Goal: Task Accomplishment & Management: Manage account settings

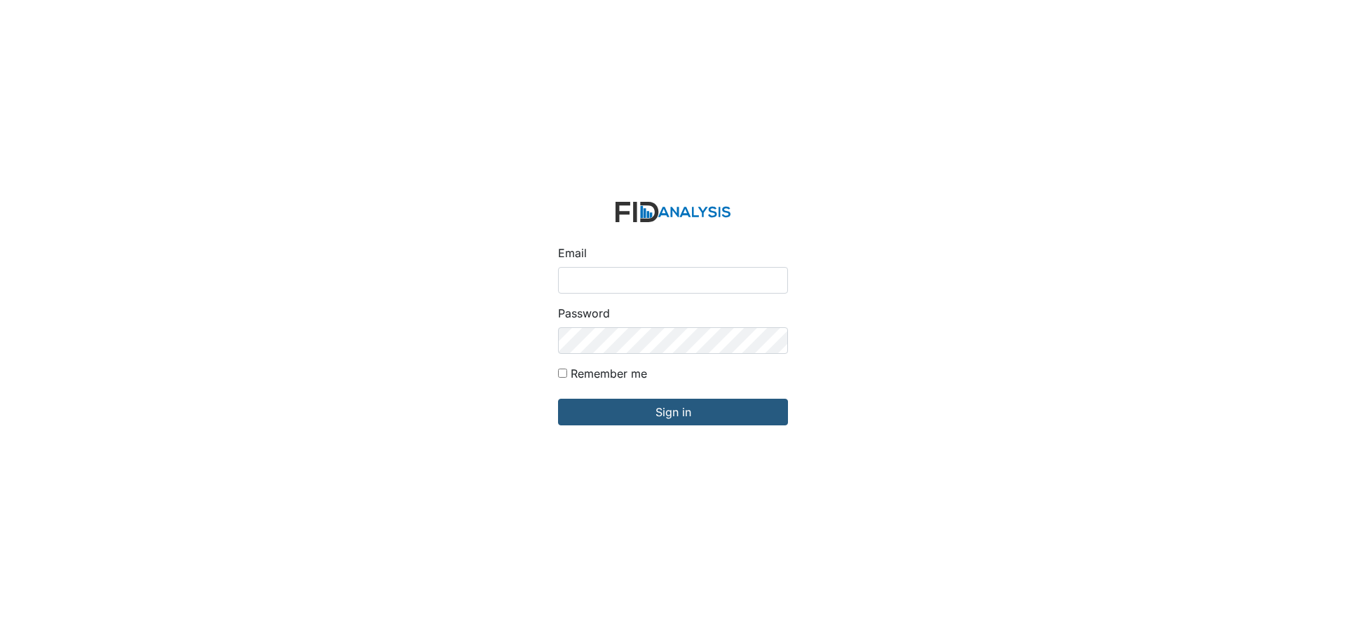
click at [567, 374] on div "Remember me" at bounding box center [673, 376] width 230 height 22
click at [565, 374] on input "Remember me" at bounding box center [562, 373] width 9 height 9
checkbox input "true"
click at [574, 290] on input "Email" at bounding box center [673, 280] width 230 height 27
type input "[EMAIL_ADDRESS][DOMAIN_NAME]"
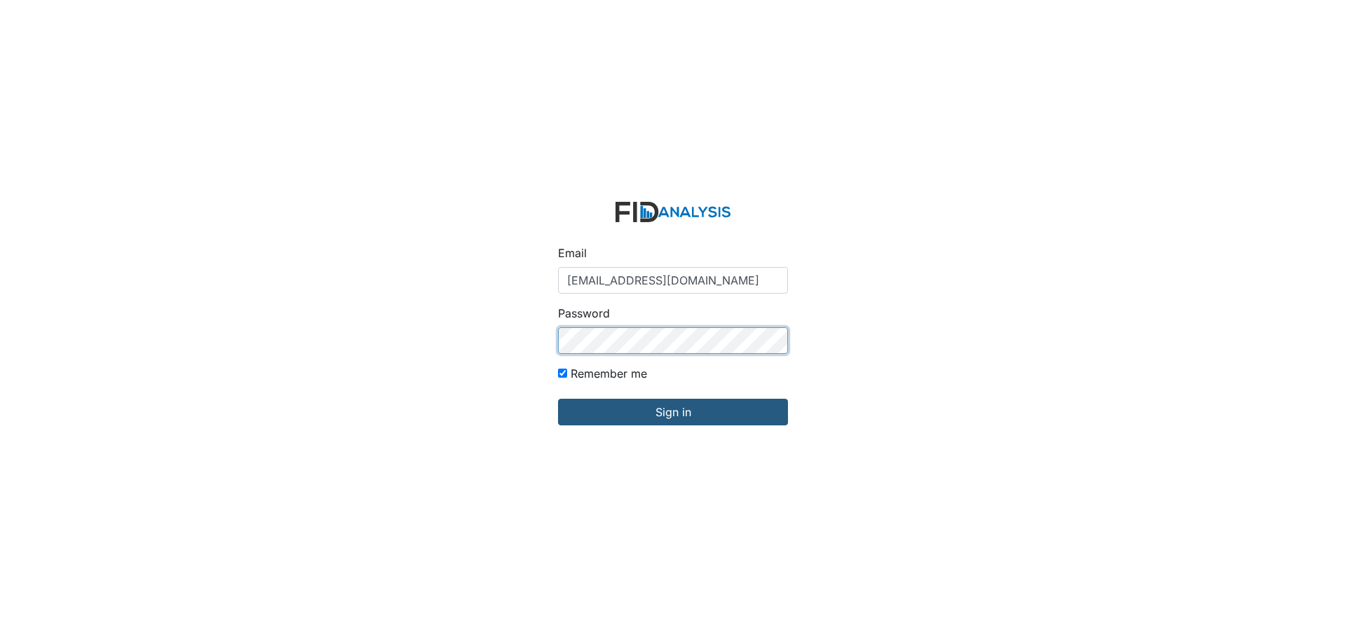
click at [558, 399] on input "Sign in" at bounding box center [673, 412] width 230 height 27
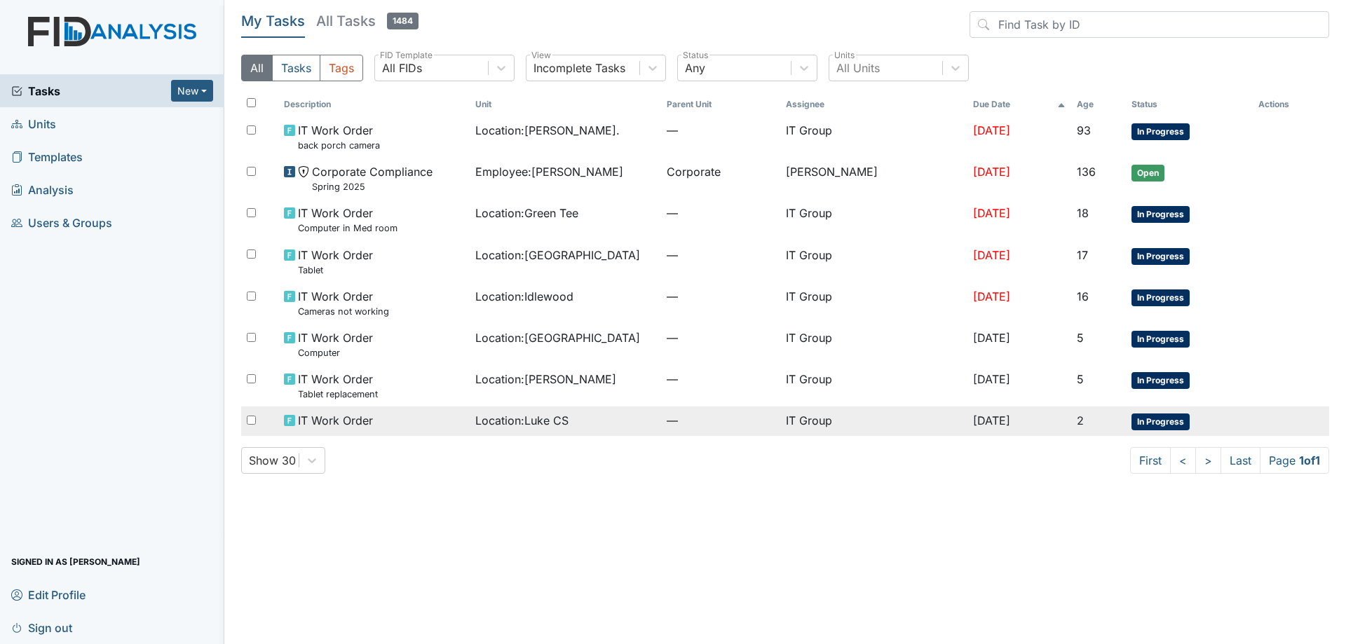
click at [630, 434] on td "Location : Luke CS" at bounding box center [565, 421] width 191 height 29
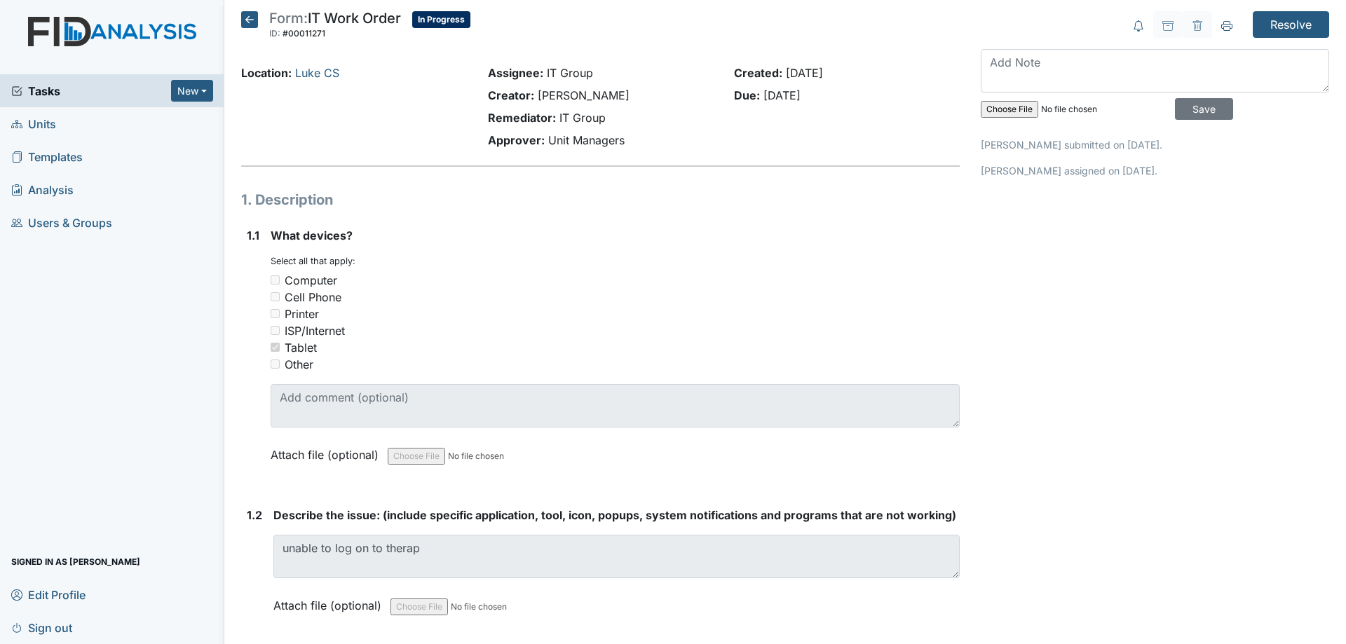
click at [250, 22] on icon at bounding box center [249, 19] width 17 height 17
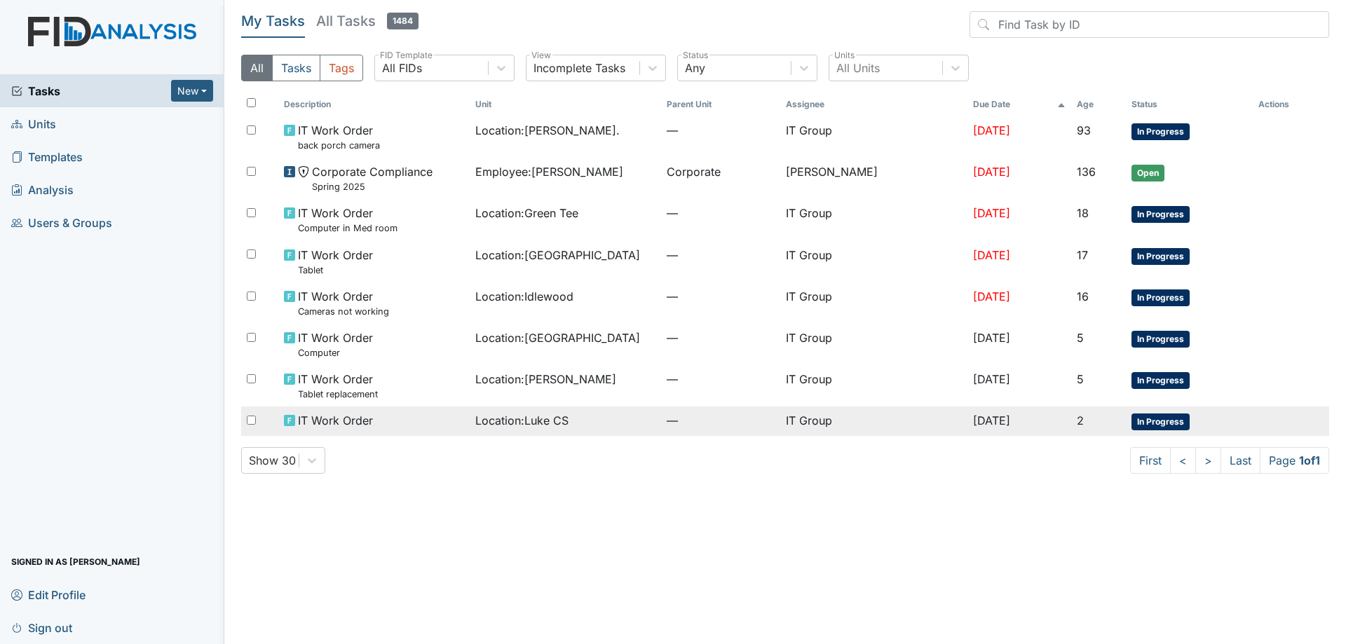
click at [531, 417] on span "Location : Luke CS" at bounding box center [521, 420] width 93 height 17
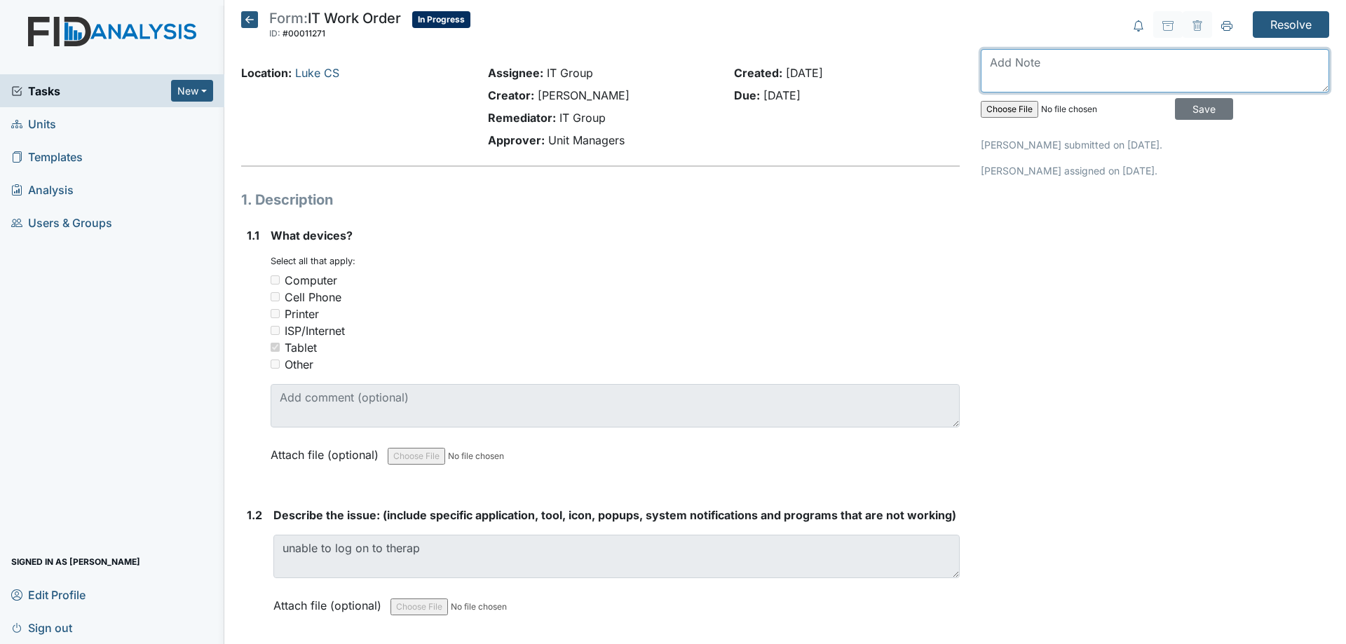
click at [1029, 68] on textarea at bounding box center [1155, 70] width 348 height 43
type textarea "G"
type textarea "Facetimed manager and noticed the screen was discolored showing water damage. A…"
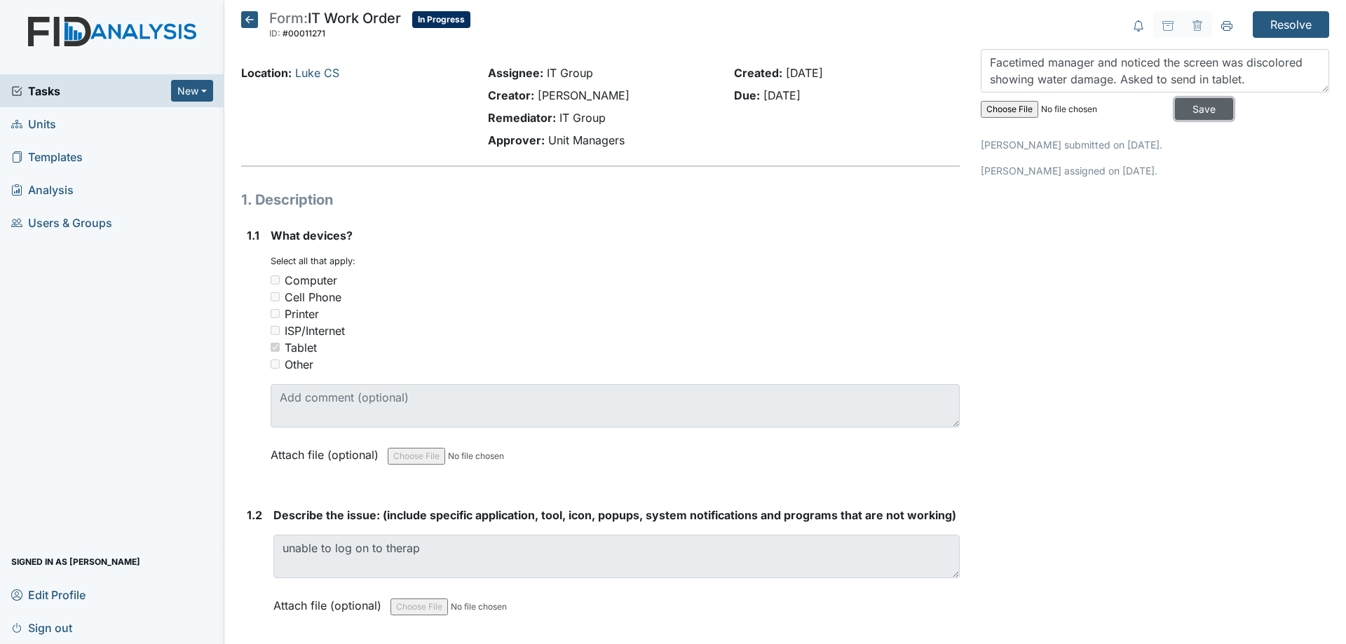
click at [1177, 116] on input "Save" at bounding box center [1204, 109] width 58 height 22
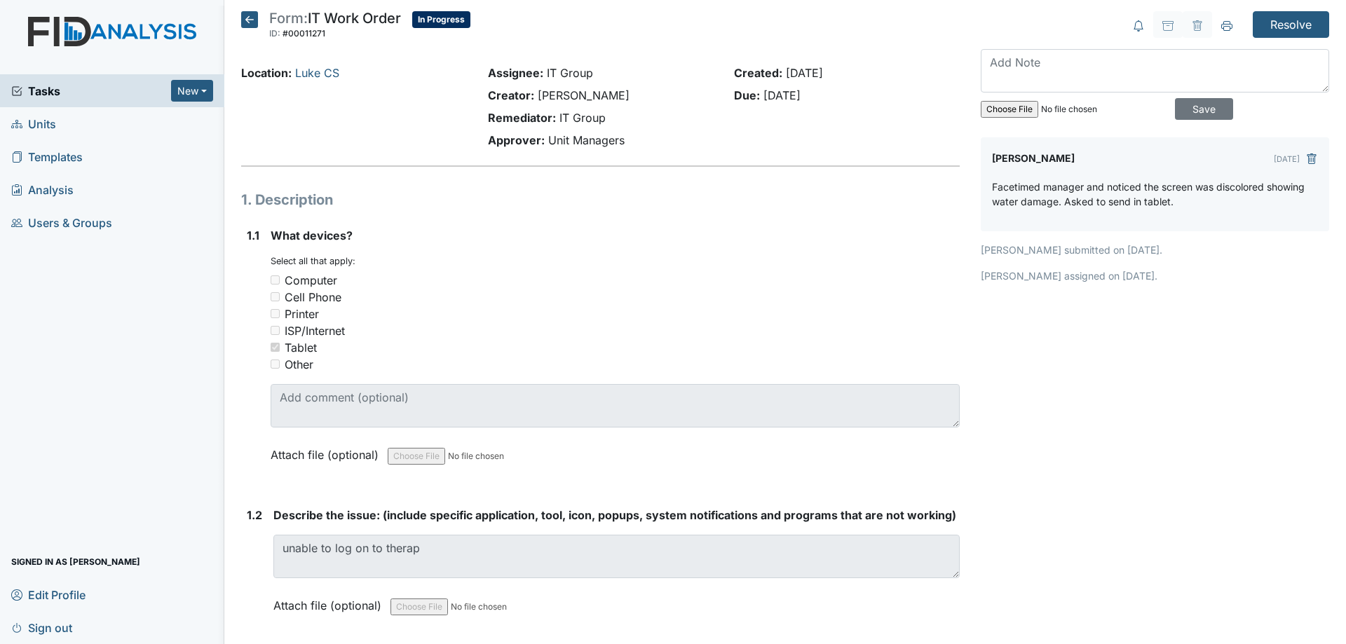
click at [243, 22] on icon at bounding box center [249, 19] width 17 height 17
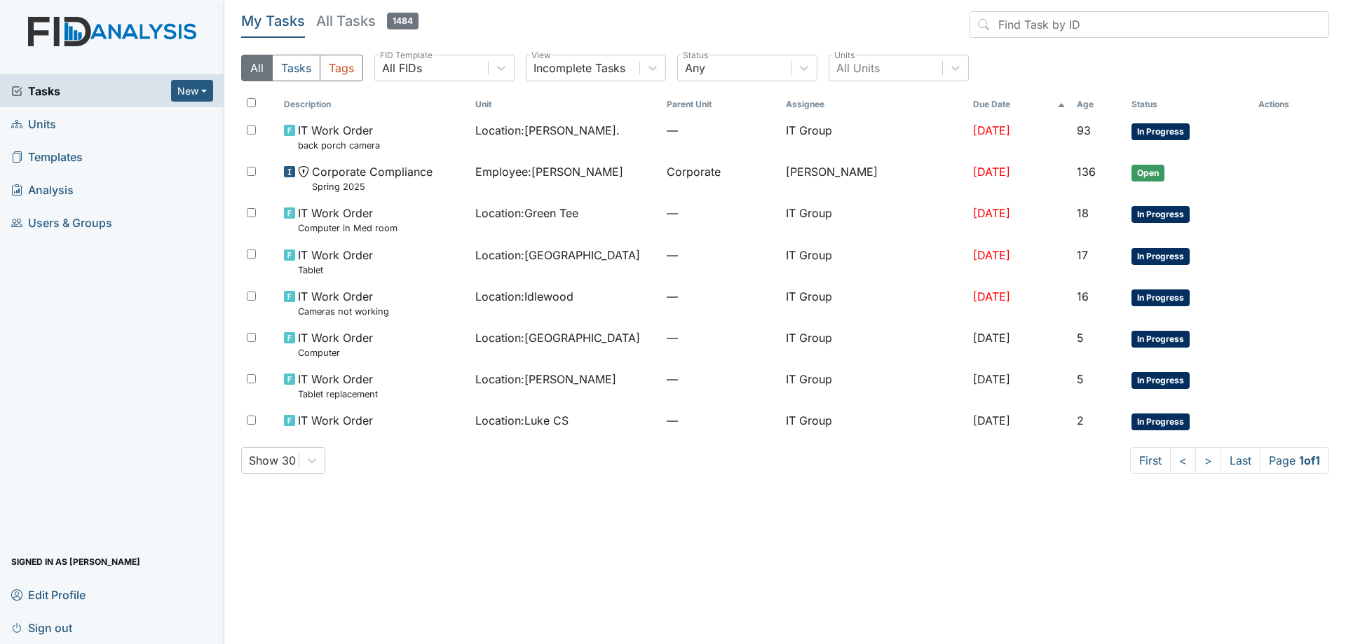
click at [341, 18] on h5 "All Tasks 1484" at bounding box center [367, 21] width 102 height 20
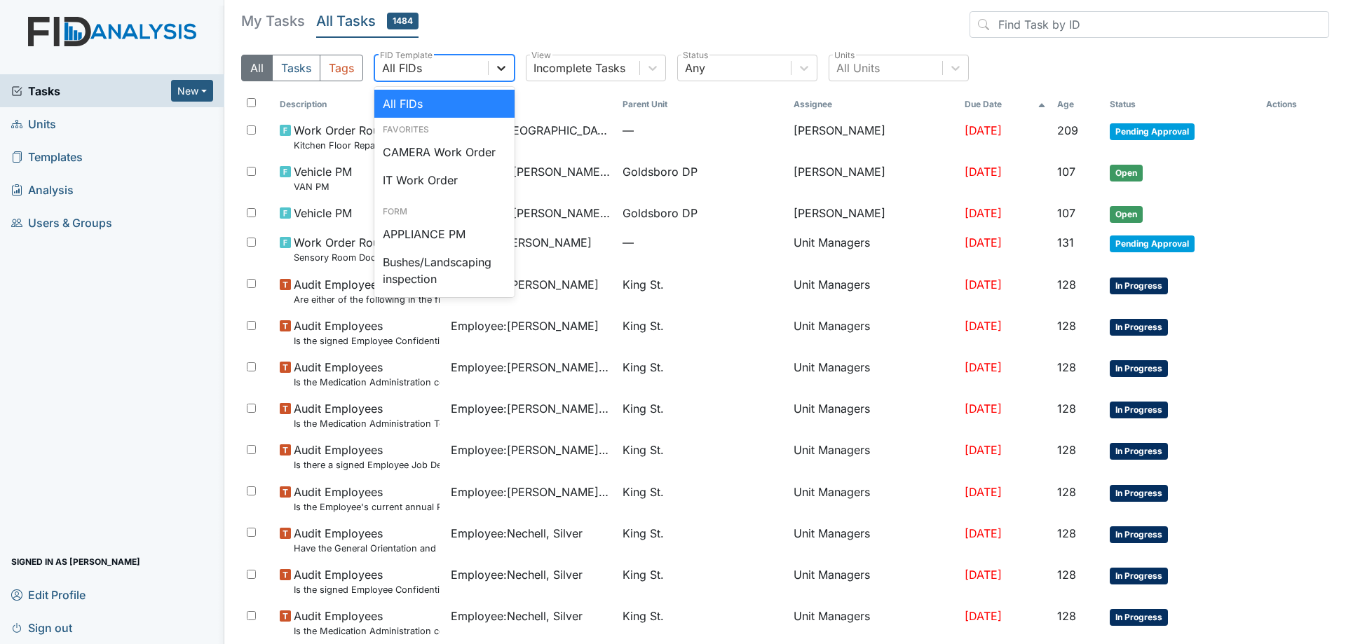
click at [501, 69] on icon at bounding box center [501, 68] width 8 height 5
click at [463, 176] on div "IT Work Order" at bounding box center [444, 180] width 140 height 28
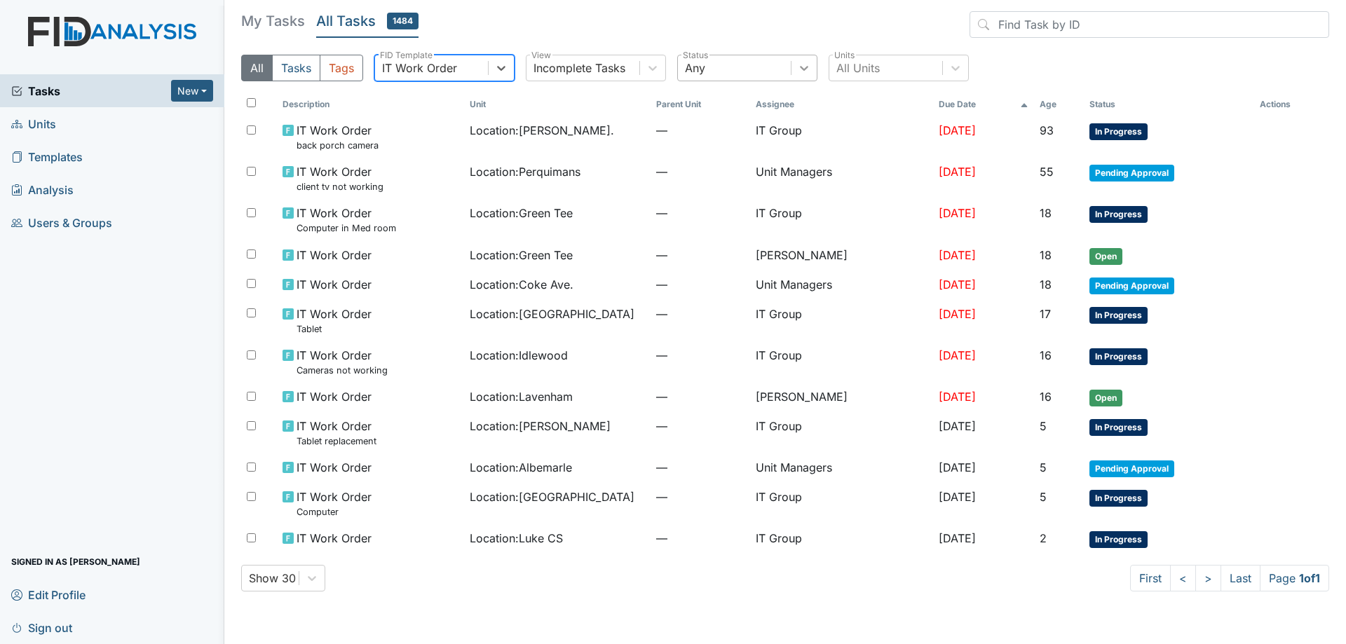
click at [792, 74] on div at bounding box center [804, 67] width 25 height 25
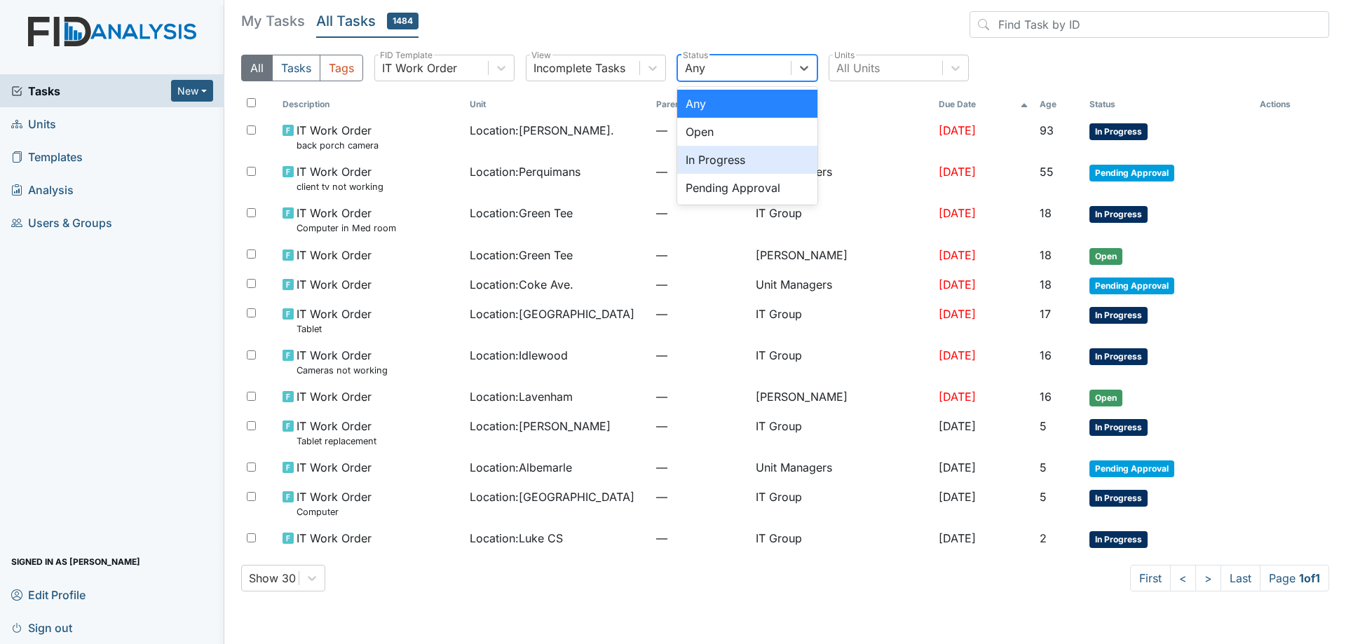
click at [749, 156] on div "In Progress" at bounding box center [747, 160] width 140 height 28
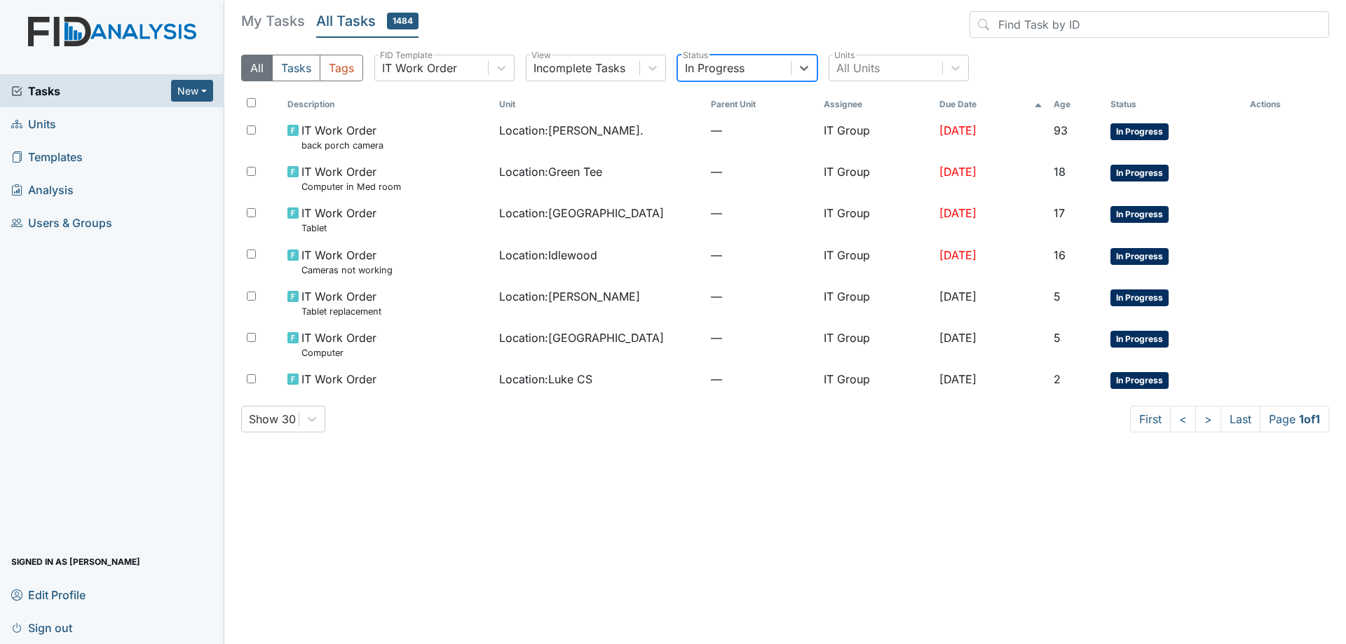
click at [744, 76] on div "In Progress" at bounding box center [734, 67] width 113 height 25
click at [729, 186] on div "Pending Approval" at bounding box center [747, 188] width 140 height 28
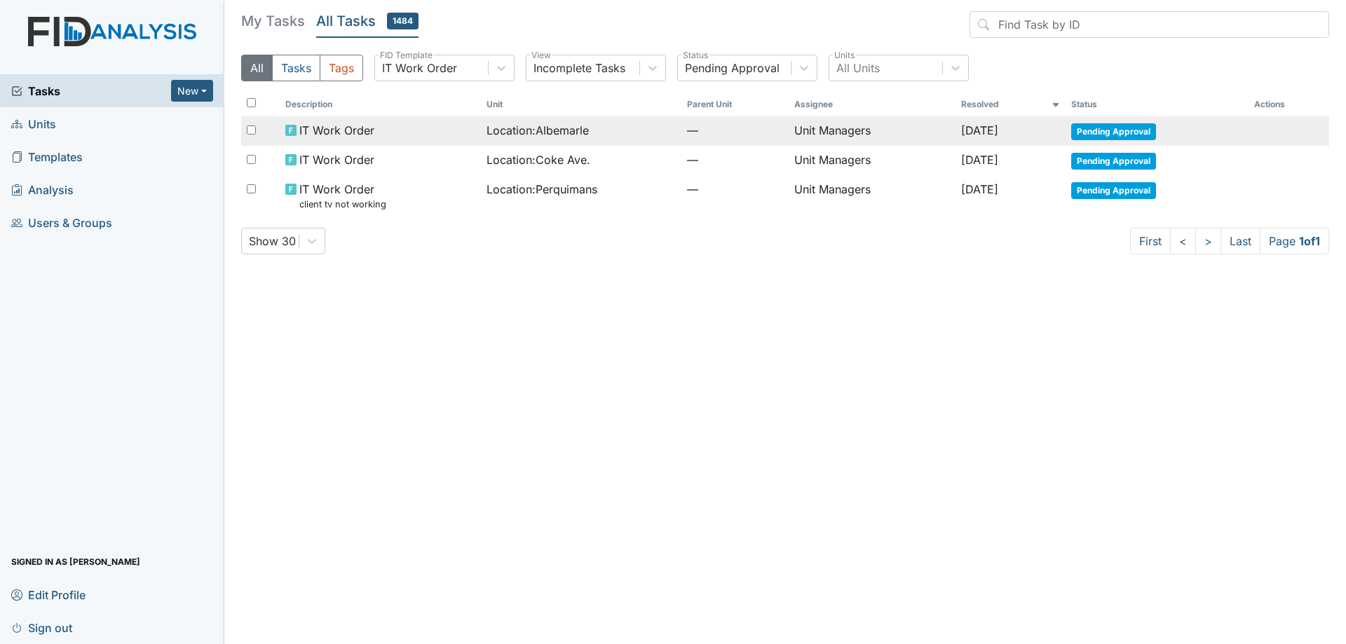
click at [426, 142] on td "IT Work Order" at bounding box center [380, 130] width 201 height 29
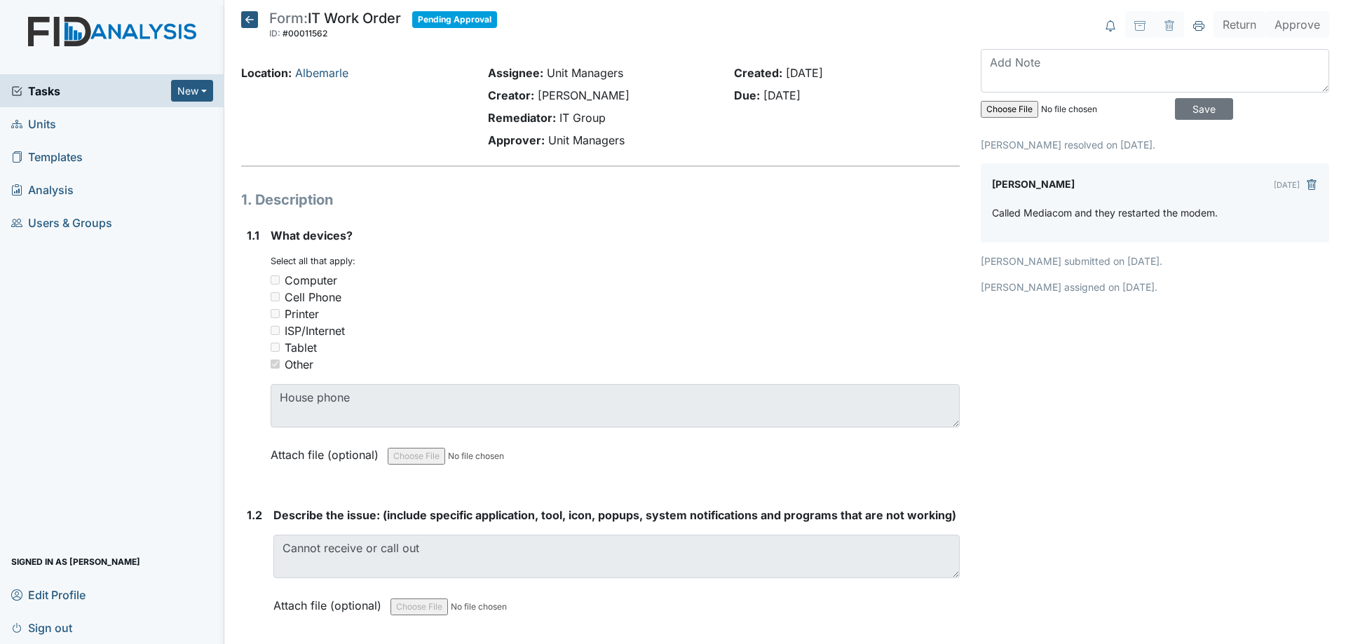
click at [250, 23] on icon at bounding box center [249, 19] width 17 height 17
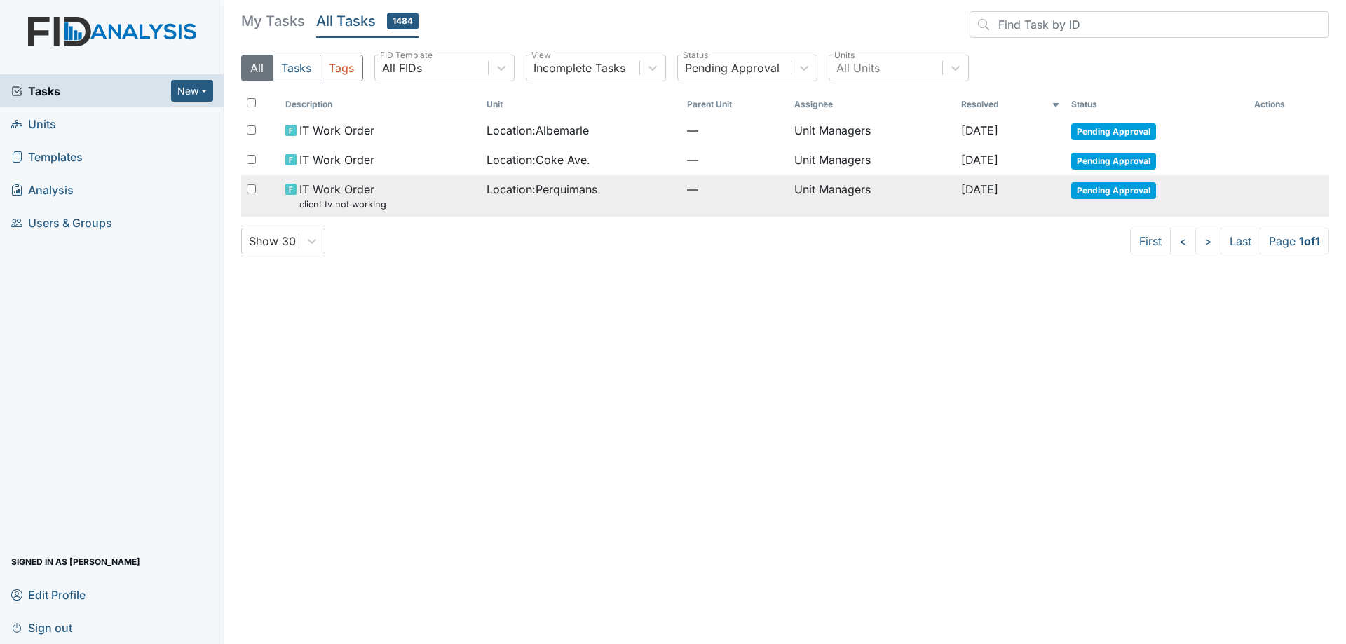
click at [450, 193] on div "IT Work Order client tv not working" at bounding box center [379, 196] width 189 height 30
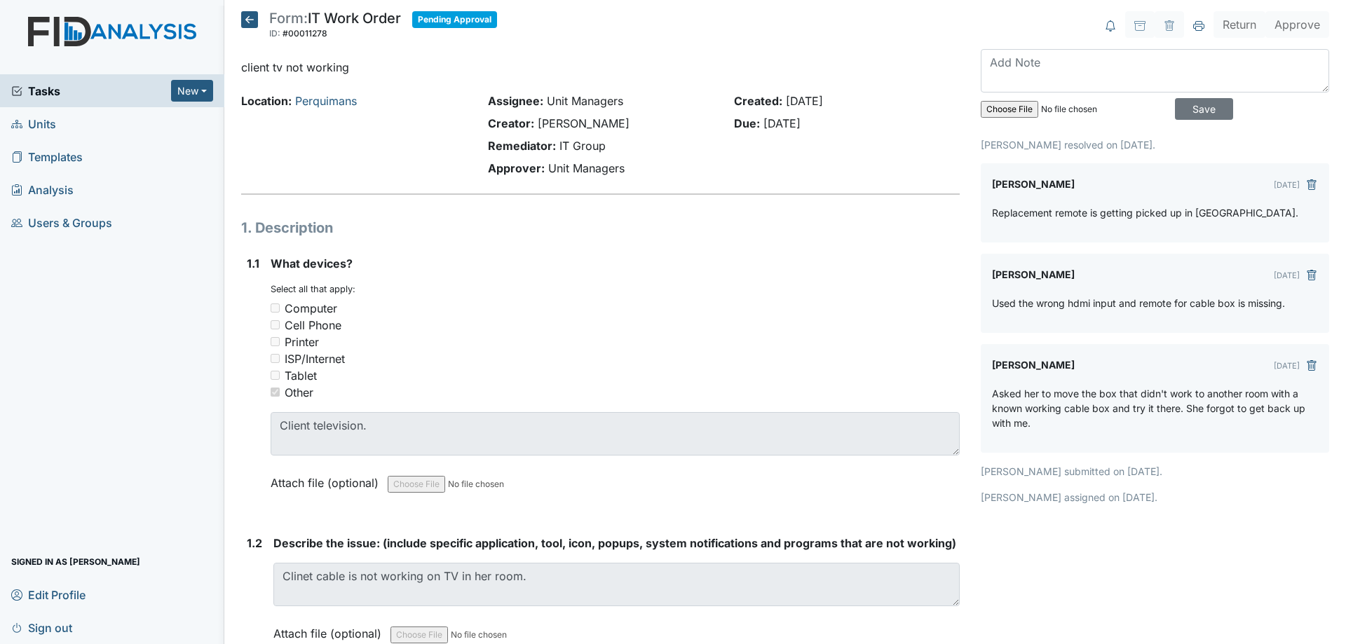
click at [253, 20] on icon at bounding box center [249, 19] width 17 height 17
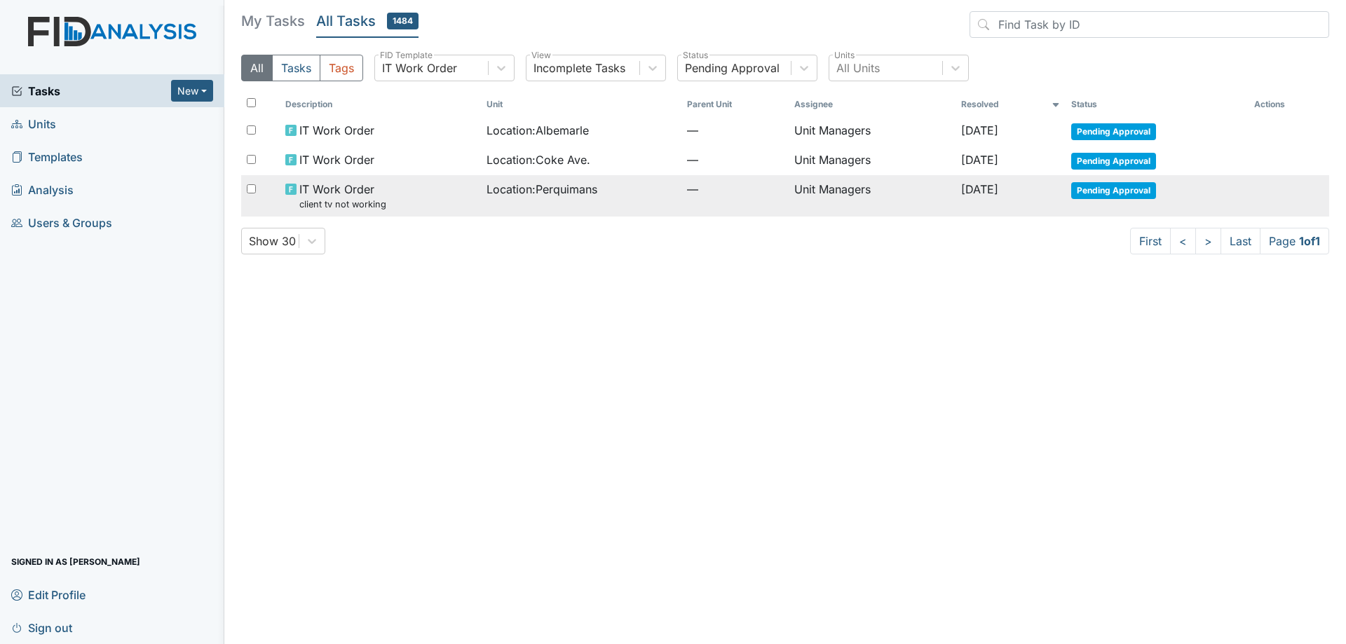
click at [606, 198] on td "Location : Perquimans" at bounding box center [581, 195] width 201 height 41
